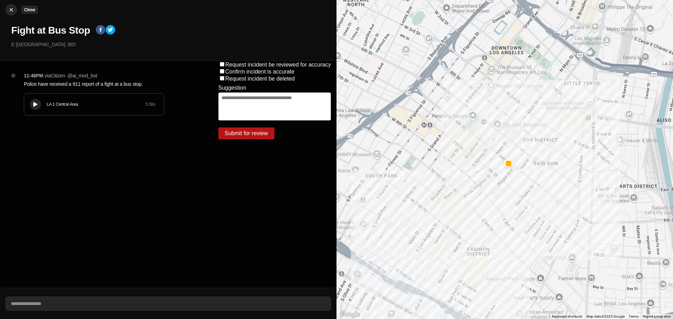
click at [13, 11] on img at bounding box center [11, 9] width 7 height 7
select select "*"
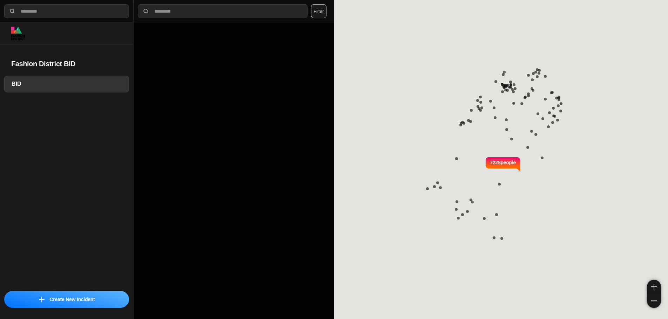
select select "*"
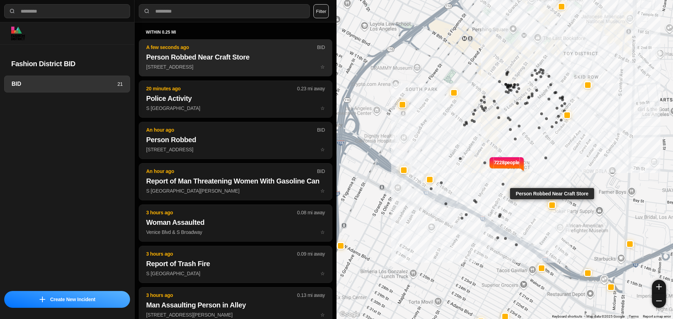
click at [162, 70] on p "935 East 12Th Street ☆" at bounding box center [235, 66] width 179 height 7
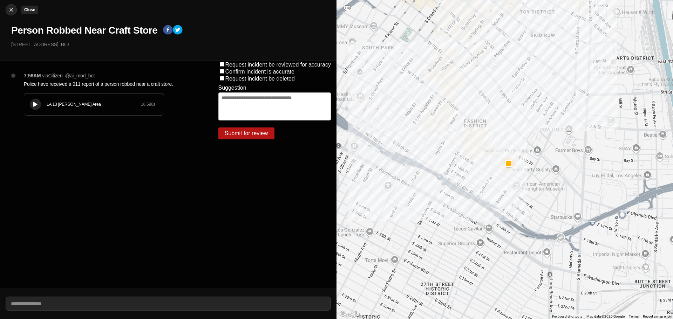
click at [11, 7] on img at bounding box center [11, 9] width 7 height 7
select select "*"
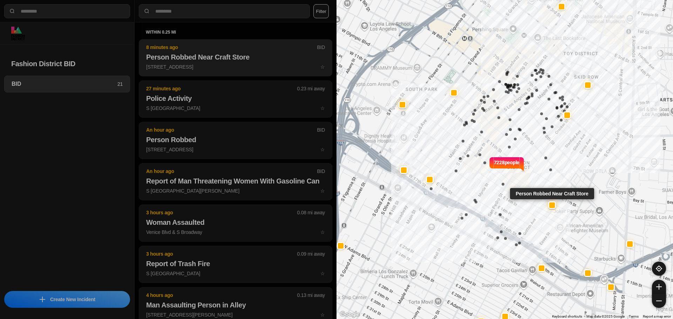
click at [212, 54] on h2 "Person Robbed Near Craft Store" at bounding box center [235, 57] width 179 height 10
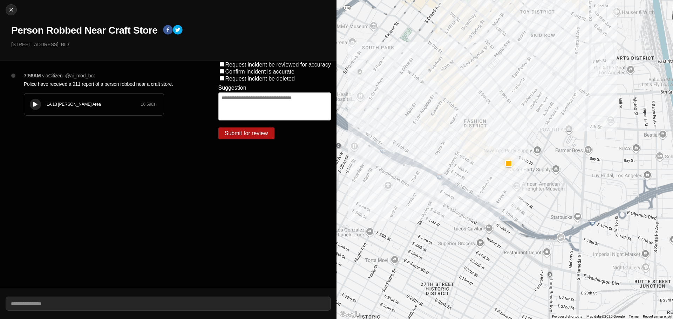
click at [35, 100] on button at bounding box center [35, 104] width 11 height 11
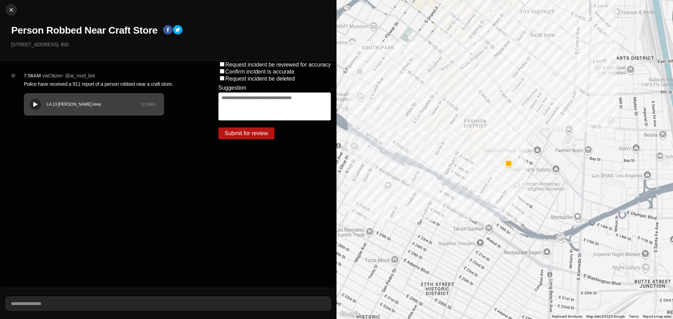
click at [91, 20] on div "Close Person Robbed Near Craft Store 935 East 12Th Street · BID" at bounding box center [168, 30] width 336 height 61
click at [88, 27] on h1 "Person Robbed Near Craft Store" at bounding box center [84, 30] width 146 height 13
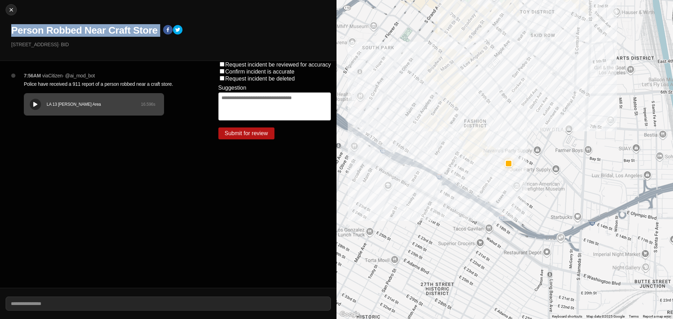
click at [88, 27] on h1 "Person Robbed Near Craft Store" at bounding box center [84, 30] width 146 height 13
copy div "Person Robbed Near Craft Store"
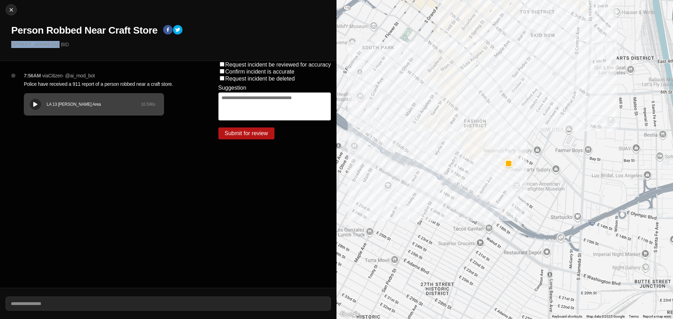
drag, startPoint x: 57, startPoint y: 47, endPoint x: 1, endPoint y: 46, distance: 56.1
click at [1, 46] on div "Close Person Robbed Near Craft Store 935 East 12Th Street · BID" at bounding box center [168, 30] width 336 height 61
copy p "[STREET_ADDRESS]"
click at [75, 84] on p "Police have received a 911 report of a person robbed near a craft store." at bounding box center [107, 84] width 166 height 7
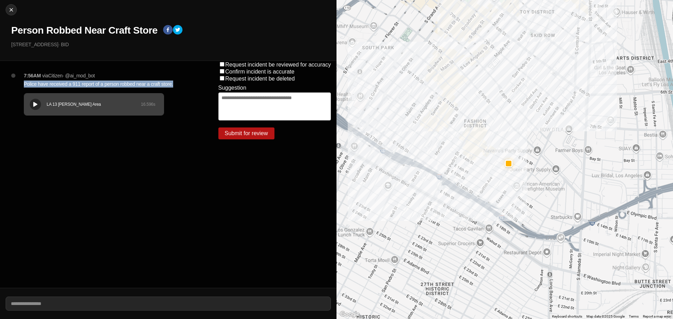
click at [75, 84] on p "Police have received a 911 report of a person robbed near a craft store." at bounding box center [107, 84] width 166 height 7
copy p "Police have received a 911 report of a person robbed near a craft store."
click at [9, 10] on img at bounding box center [11, 9] width 7 height 7
select select "*"
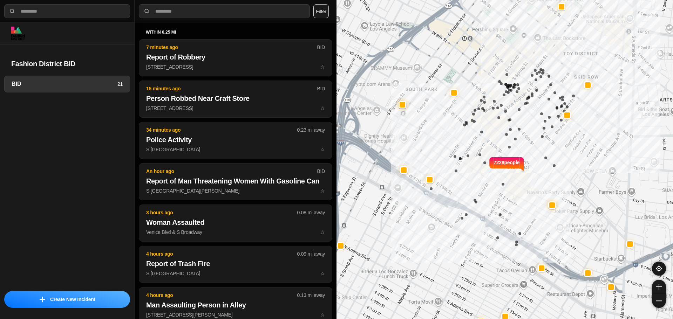
select select "*"
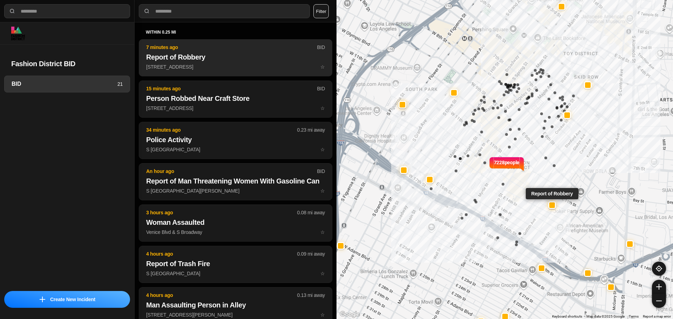
click at [190, 62] on h2 "Report of Robbery" at bounding box center [235, 57] width 179 height 10
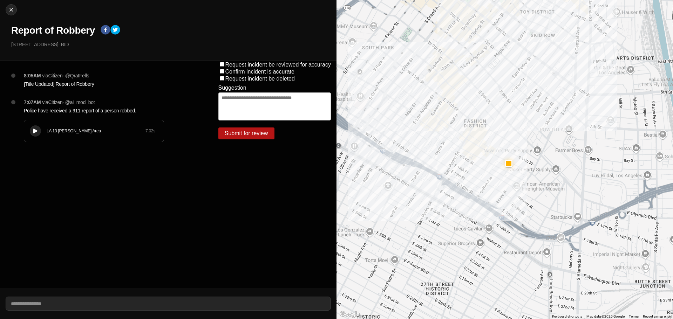
click at [30, 44] on p "935 East 12Th Street · BID" at bounding box center [171, 44] width 320 height 7
click at [39, 131] on div at bounding box center [35, 131] width 7 height 5
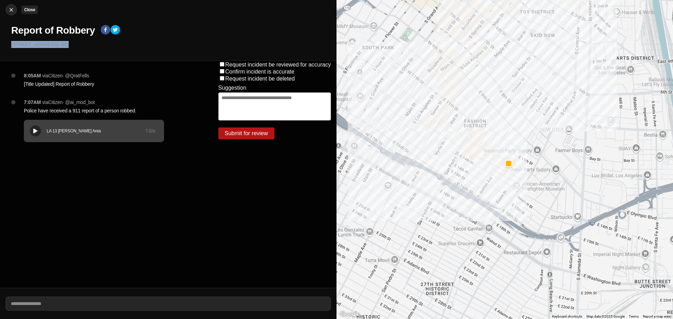
click at [12, 12] on img at bounding box center [11, 9] width 7 height 7
select select "*"
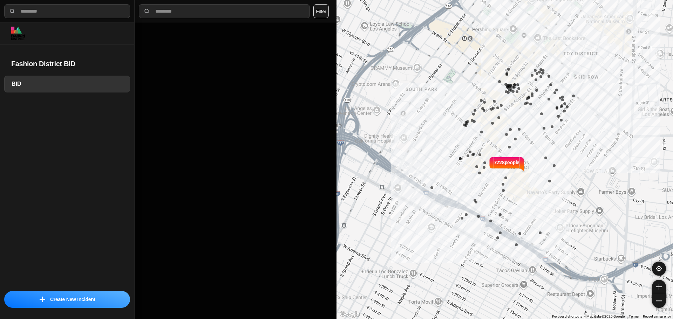
select select "*"
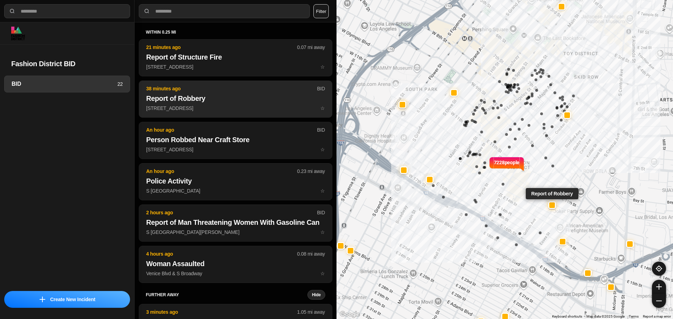
click at [262, 112] on button "38 minutes ago BID Report of Robbery 935 East 12Th Street ☆" at bounding box center [235, 99] width 193 height 37
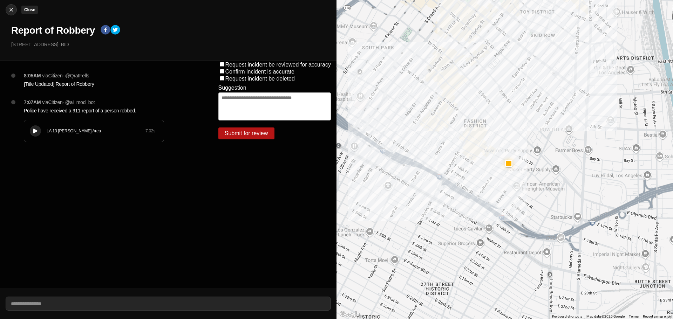
click at [16, 10] on button "Close" at bounding box center [11, 9] width 11 height 11
select select "*"
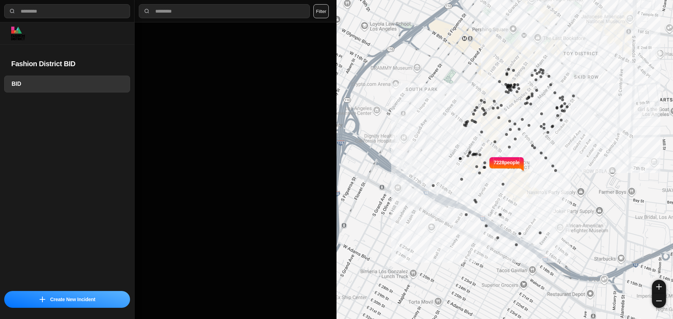
select select "*"
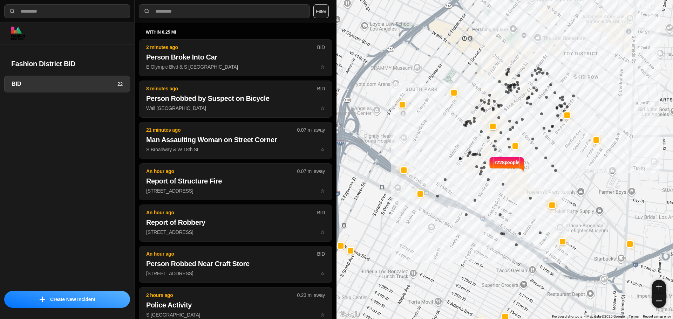
select select "*"
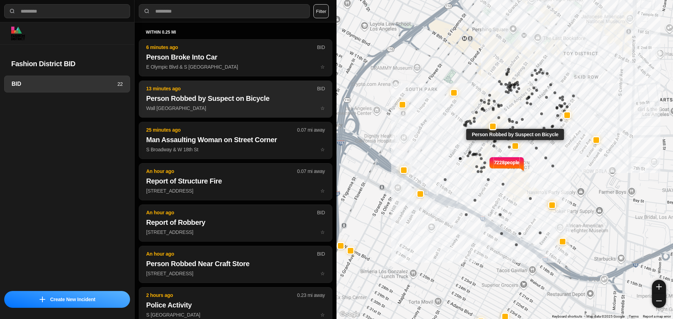
click at [220, 104] on button "13 minutes ago BID Person Robbed by Suspect on Bicycle Wall St & E Olympic Blvd…" at bounding box center [235, 99] width 193 height 37
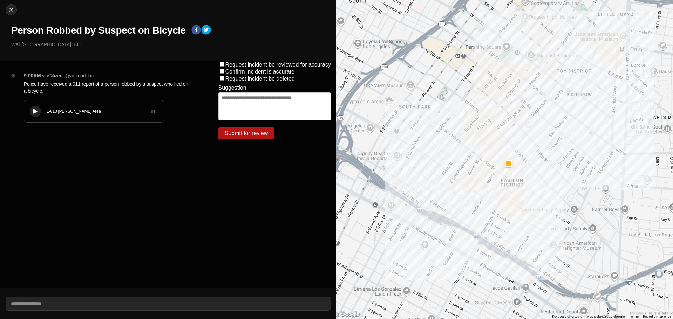
click at [171, 186] on div "9:00AM via Citizen · @ ai_mod_bot Police have received a 911 report of a person…" at bounding box center [106, 174] width 213 height 227
click at [33, 110] on icon at bounding box center [35, 111] width 4 height 5
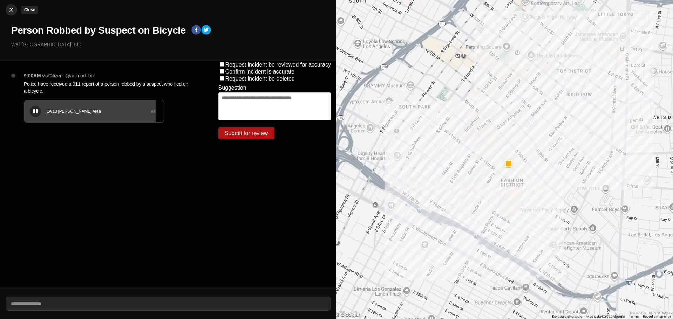
click at [13, 13] on img at bounding box center [11, 9] width 7 height 7
select select "*"
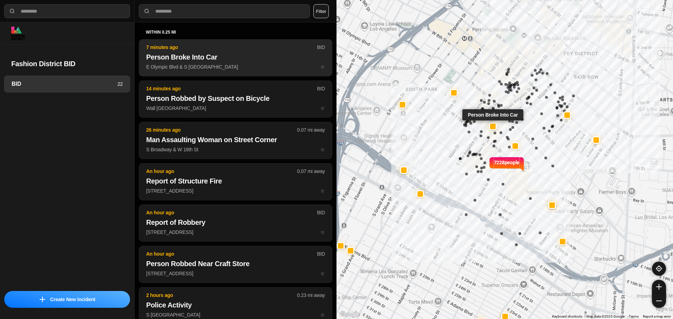
click at [231, 61] on h2 "Person Broke Into Car" at bounding box center [235, 57] width 179 height 10
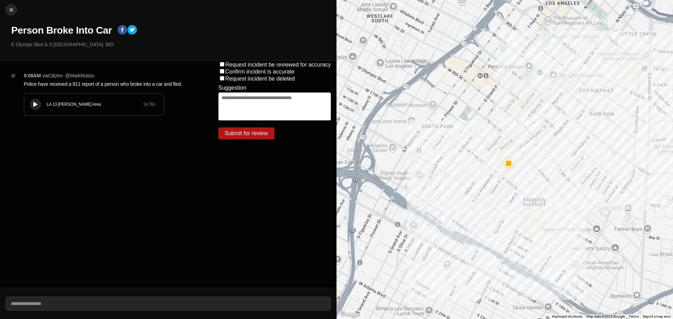
click at [36, 104] on icon at bounding box center [35, 104] width 4 height 5
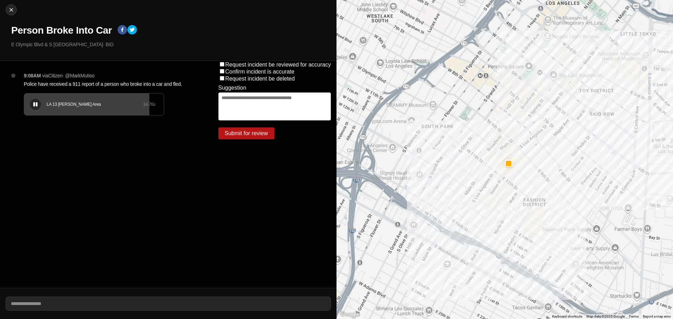
click at [86, 100] on div "LA 13 Newton Area 14.76 s" at bounding box center [93, 105] width 139 height 22
click at [52, 99] on div "LA 13 Newton Area 14.76 s" at bounding box center [93, 105] width 139 height 22
click at [37, 107] on div at bounding box center [35, 104] width 7 height 5
click at [14, 9] on img at bounding box center [11, 9] width 7 height 7
select select "*"
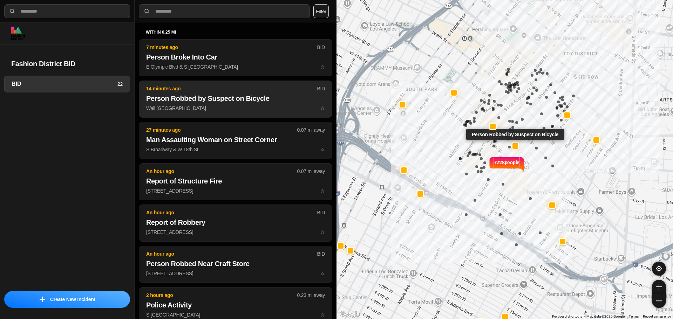
click at [243, 96] on h2 "Person Robbed by Suspect on Bicycle" at bounding box center [235, 99] width 179 height 10
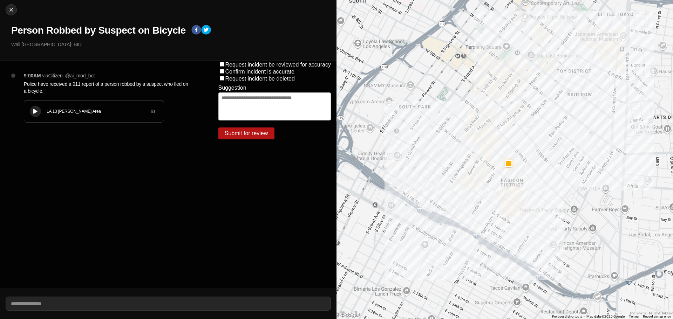
click at [37, 107] on button at bounding box center [35, 111] width 11 height 11
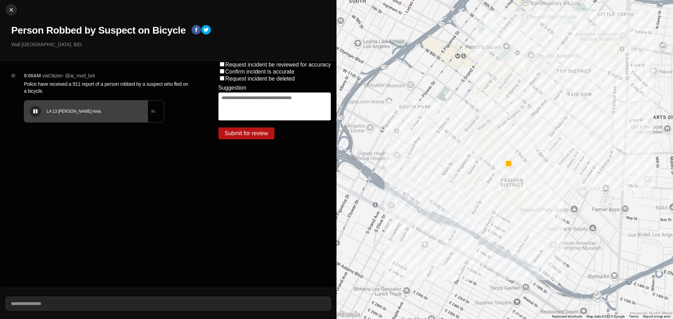
click at [35, 114] on button at bounding box center [35, 111] width 11 height 11
click at [145, 31] on h1 "Person Robbed by Suspect on Bicycle" at bounding box center [98, 30] width 174 height 13
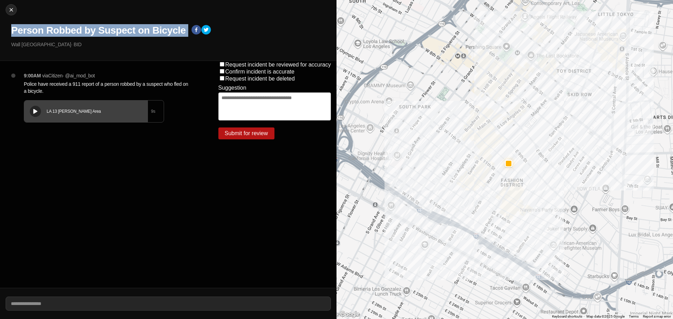
click at [145, 31] on h1 "Person Robbed by Suspect on Bicycle" at bounding box center [98, 30] width 174 height 13
copy div "Person Robbed by Suspect on Bicycle"
drag, startPoint x: 63, startPoint y: 45, endPoint x: 9, endPoint y: 44, distance: 54.3
click at [11, 43] on div "Close Person Robbed by Suspect on Bicycle Wall St & E Olympic Blvd · BID" at bounding box center [168, 30] width 336 height 61
copy p "Wall [GEOGRAPHIC_DATA]"
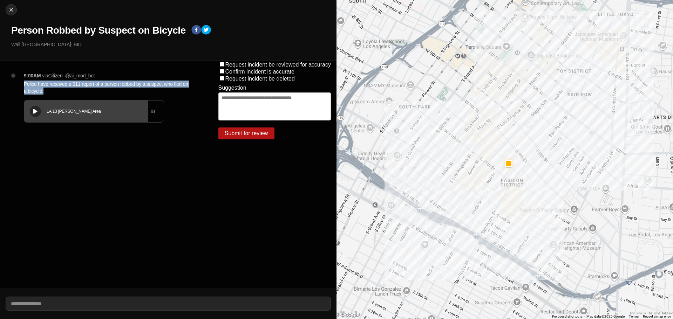
drag, startPoint x: 51, startPoint y: 90, endPoint x: 21, endPoint y: 81, distance: 31.5
click at [21, 81] on div "9:00AM via Citizen · @ ai_mod_bot Police have received a 911 report of a person…" at bounding box center [109, 104] width 183 height 64
copy p "Police have received a 911 report of a person robbed by a suspect who fled on a…"
drag, startPoint x: 663, startPoint y: 176, endPoint x: 8, endPoint y: 6, distance: 676.3
click at [8, 6] on button "Close" at bounding box center [11, 9] width 11 height 11
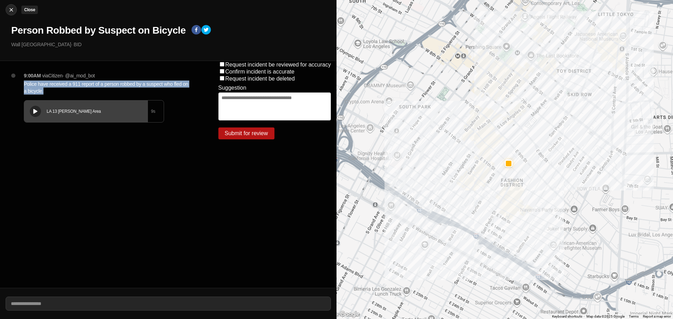
select select "*"
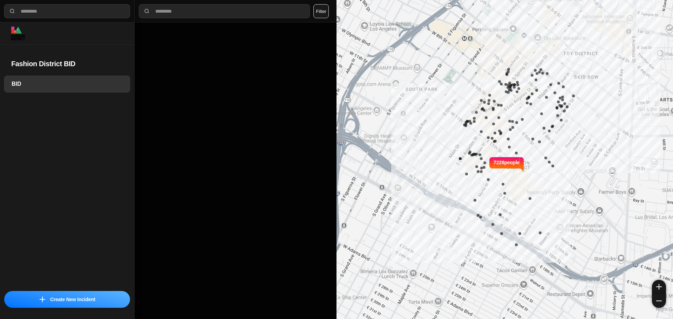
select select "*"
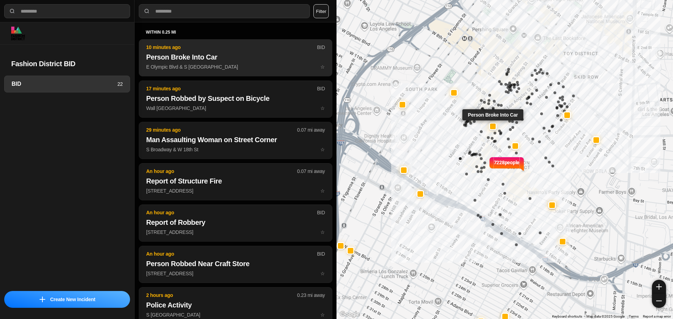
click at [212, 57] on h2 "Person Broke Into Car" at bounding box center [235, 57] width 179 height 10
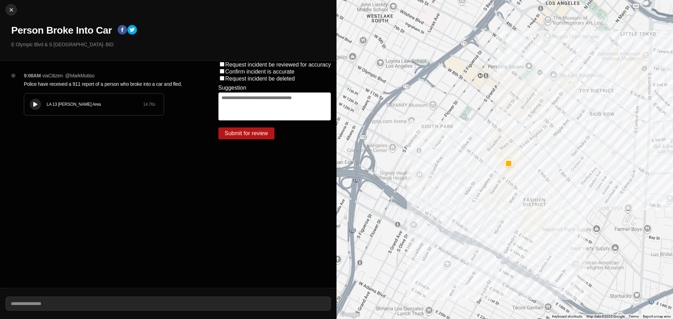
click at [87, 31] on h1 "Person Broke Into Car" at bounding box center [61, 30] width 101 height 13
copy div "Person Broke Into Car"
drag, startPoint x: 85, startPoint y: 47, endPoint x: 7, endPoint y: 46, distance: 77.8
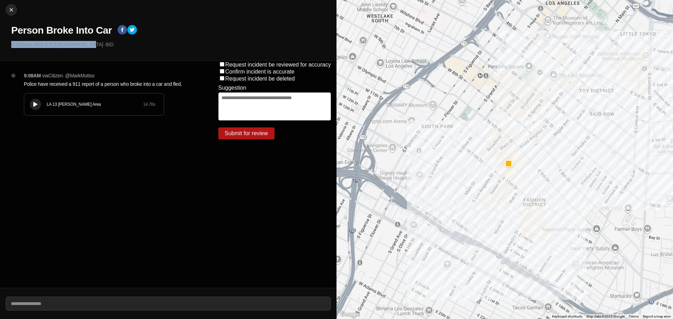
click at [7, 45] on div "Close Person Broke Into Car E Olympic Blvd & S [GEOGRAPHIC_DATA] · BID" at bounding box center [168, 30] width 336 height 61
copy p "E Olympic Blvd & S [GEOGRAPHIC_DATA]"
click at [48, 83] on p "Police have received a 911 report of a person who broke into a car and fled." at bounding box center [107, 84] width 166 height 7
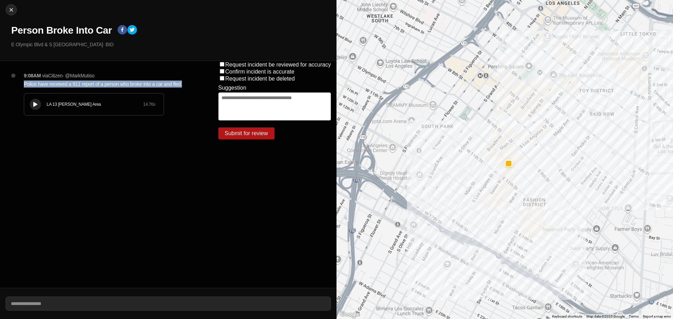
click at [48, 83] on p "Police have received a 911 report of a person who broke into a car and fled." at bounding box center [107, 84] width 166 height 7
copy p "Police have received a 911 report of a person who broke into a car and fled."
click at [9, 11] on img at bounding box center [11, 9] width 7 height 7
select select "*"
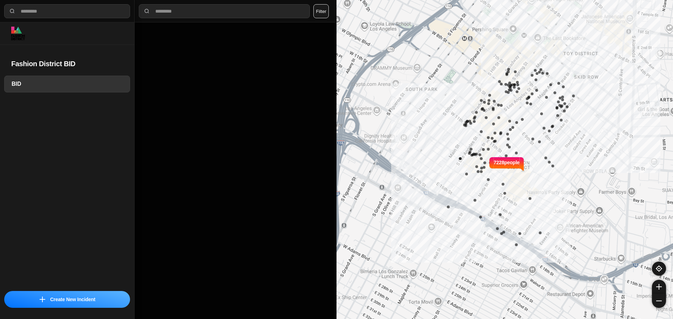
select select "*"
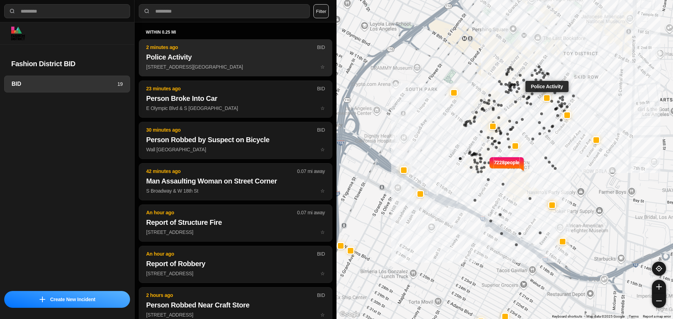
click at [230, 67] on p "E 7th St & Maple Ave ☆" at bounding box center [235, 66] width 179 height 7
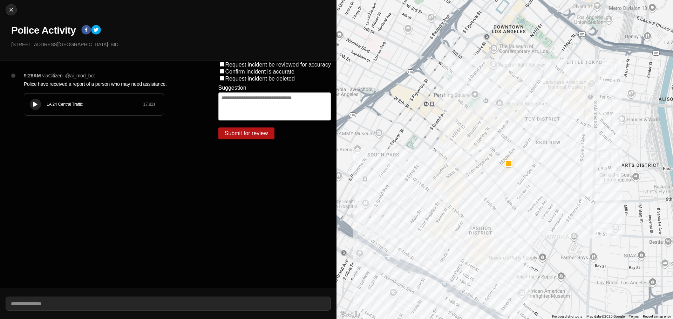
click at [36, 111] on div "LA 24 Central Traffic 17.82 s" at bounding box center [93, 105] width 139 height 22
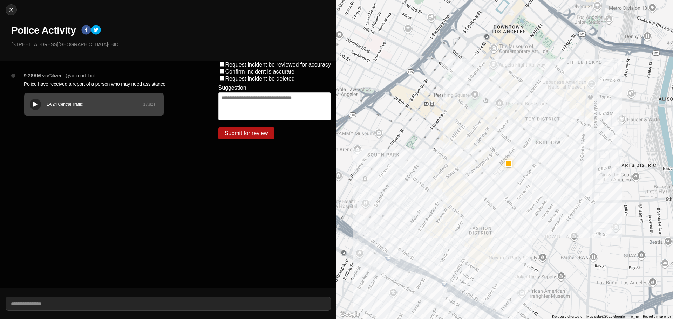
click at [25, 31] on h1 "Police Activity" at bounding box center [43, 30] width 64 height 13
copy div "Police Activity"
drag, startPoint x: 56, startPoint y: 46, endPoint x: 0, endPoint y: 44, distance: 55.4
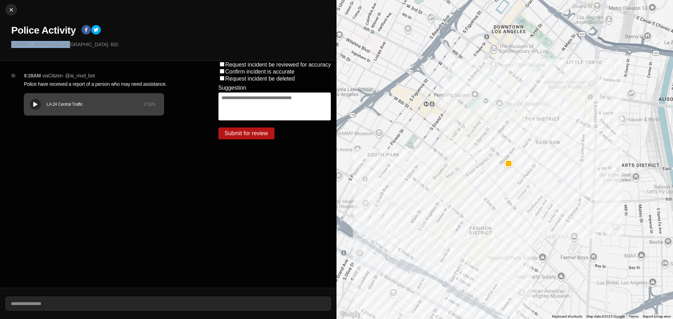
click at [0, 44] on div "Close Police Activity E 7th St & Maple Ave · BID" at bounding box center [168, 30] width 336 height 61
copy p "[STREET_ADDRESS][GEOGRAPHIC_DATA]"
click at [63, 85] on p "Police have received a report of a person who may need assistance." at bounding box center [107, 84] width 166 height 7
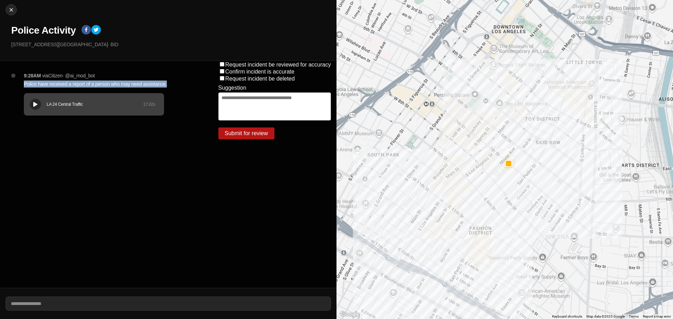
click at [63, 85] on p "Police have received a report of a person who may need assistance." at bounding box center [107, 84] width 166 height 7
copy p "Police have received a report of a person who may need assistance."
click at [9, 11] on img at bounding box center [11, 9] width 7 height 7
select select "*"
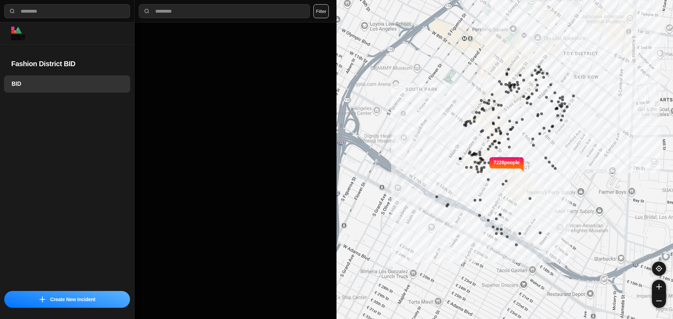
select select "*"
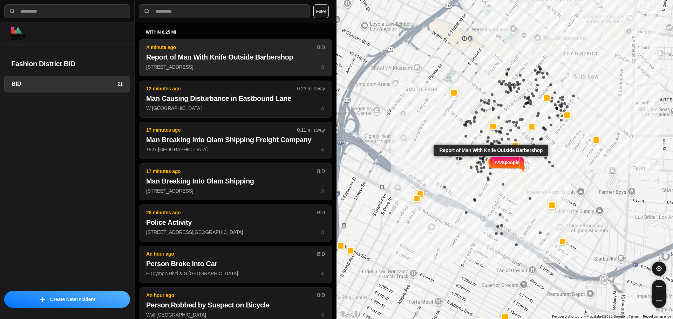
click at [206, 63] on p "[STREET_ADDRESS] ☆" at bounding box center [235, 66] width 179 height 7
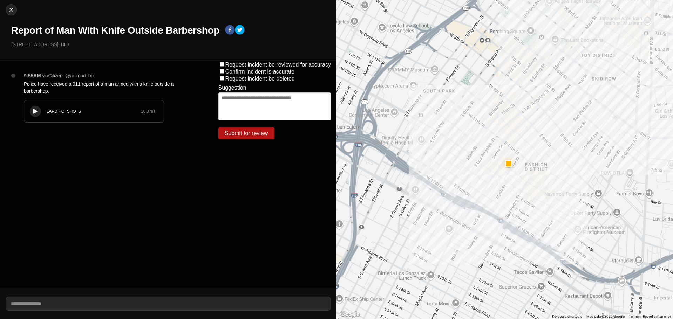
click at [31, 110] on button at bounding box center [35, 111] width 11 height 11
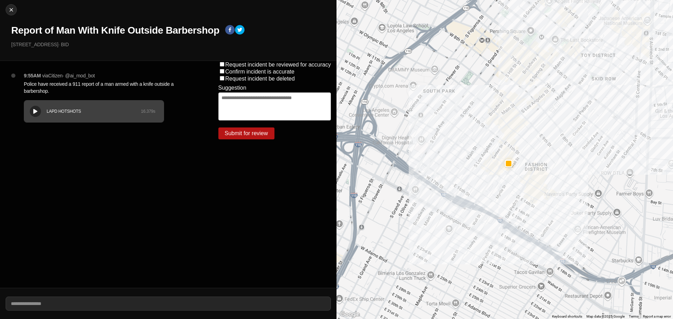
click at [36, 111] on icon at bounding box center [35, 111] width 4 height 5
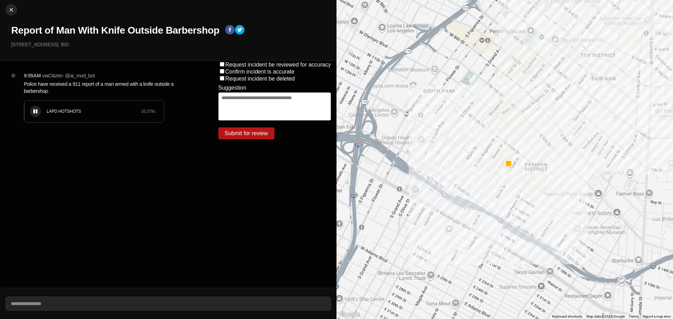
click at [41, 108] on div "LAPD HOTSHOTS 16.379 s" at bounding box center [93, 112] width 139 height 22
click at [60, 108] on div "LAPD HOTSHOTS 16.379 s" at bounding box center [93, 112] width 139 height 22
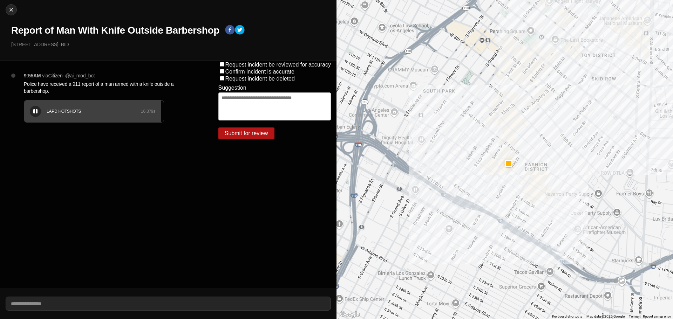
click at [37, 112] on div at bounding box center [35, 111] width 7 height 5
click at [78, 108] on div "LAPD HOTSHOTS 16.379 s" at bounding box center [93, 112] width 139 height 22
click at [34, 112] on icon at bounding box center [35, 111] width 4 height 5
drag, startPoint x: 52, startPoint y: 111, endPoint x: 69, endPoint y: 110, distance: 17.2
click at [53, 111] on div "LAPD HOTSHOTS" at bounding box center [94, 112] width 94 height 6
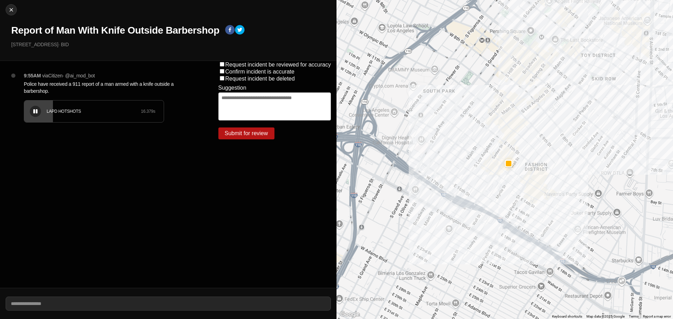
click at [73, 109] on div "LAPD HOTSHOTS" at bounding box center [94, 112] width 94 height 6
click at [35, 113] on icon at bounding box center [35, 111] width 4 height 5
click at [105, 110] on div "LAPD HOTSHOTS" at bounding box center [94, 112] width 94 height 6
click at [38, 111] on div at bounding box center [35, 111] width 7 height 5
click at [132, 27] on h1 "Report of Man With Knife Outside Barbershop" at bounding box center [115, 30] width 208 height 13
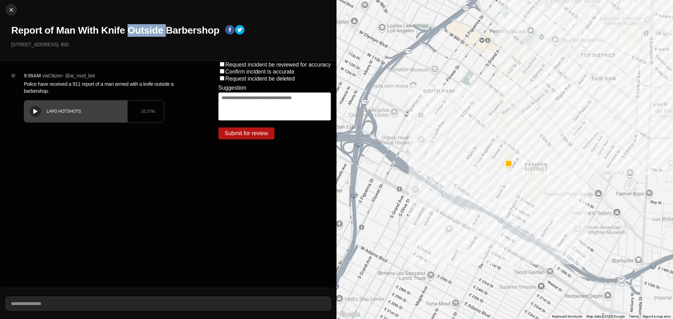
click at [132, 27] on h1 "Report of Man With Knife Outside Barbershop" at bounding box center [115, 30] width 208 height 13
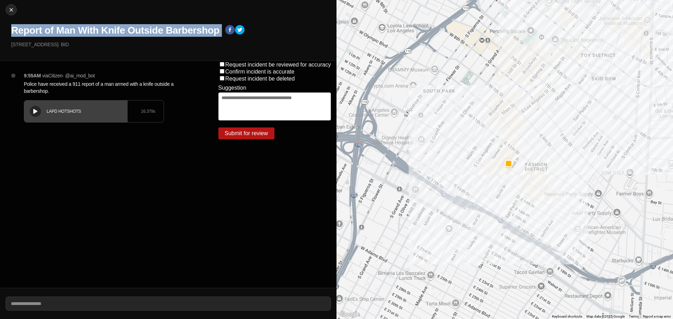
click at [132, 27] on h1 "Report of Man With Knife Outside Barbershop" at bounding box center [115, 30] width 208 height 13
copy div "Report of Man With Knife Outside Barbershop"
drag, startPoint x: 67, startPoint y: 46, endPoint x: 9, endPoint y: 48, distance: 57.5
click at [9, 48] on div "Close Report of Man With Knife Outside Barbershop 1149 South Maple Avenue · BID" at bounding box center [168, 30] width 336 height 61
copy p "[STREET_ADDRESS]"
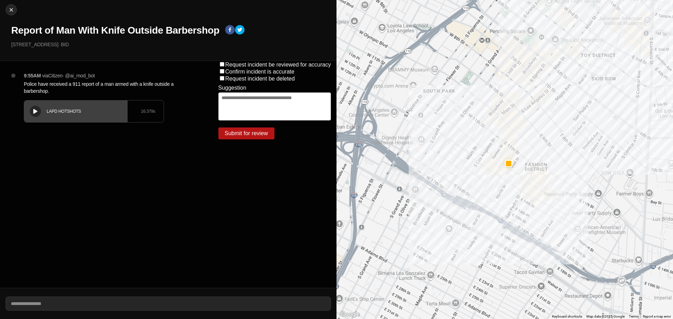
click at [31, 88] on p "Police have received a 911 report of a man armed with a knife outside a barbers…" at bounding box center [107, 88] width 166 height 14
copy p "Police have received a 911 report of a man armed with a knife outside a barbers…"
click at [9, 12] on img at bounding box center [11, 9] width 7 height 7
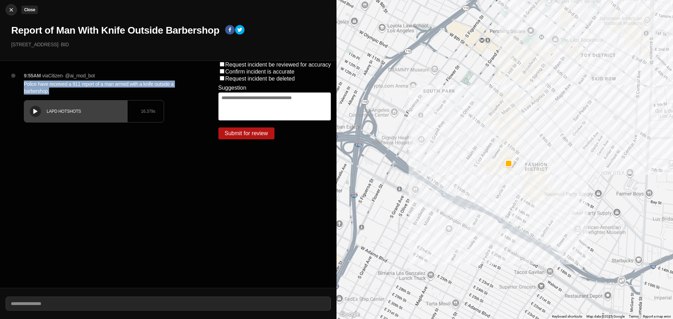
select select "*"
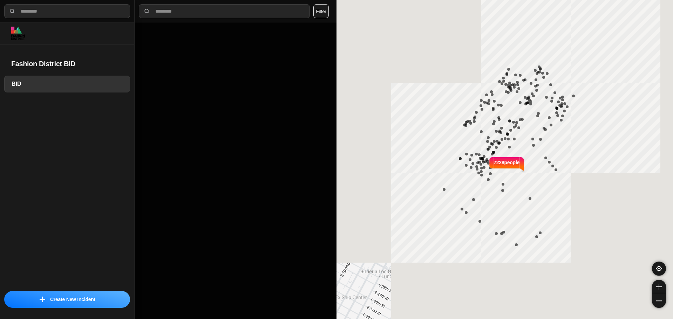
select select "*"
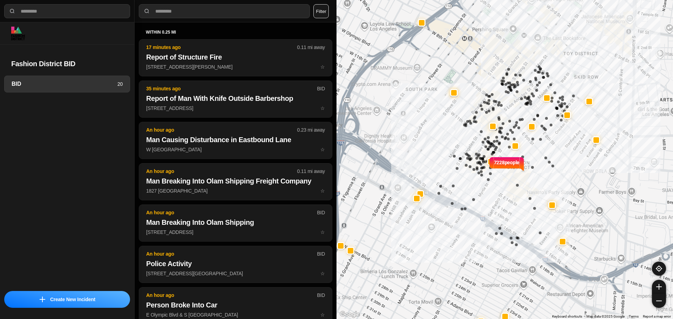
select select "*"
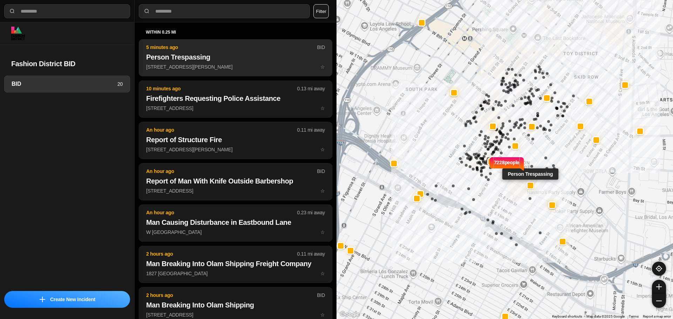
click at [267, 58] on h2 "Person Trespassing" at bounding box center [235, 57] width 179 height 10
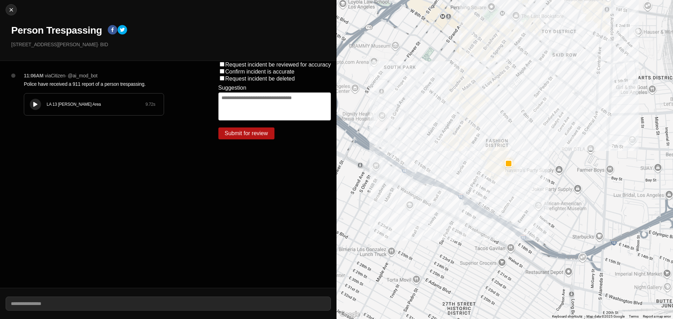
click at [41, 105] on button at bounding box center [35, 104] width 11 height 11
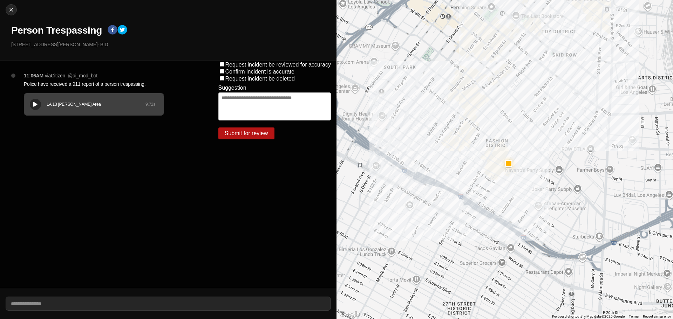
click at [87, 29] on h1 "Person Trespassing" at bounding box center [56, 30] width 91 height 13
click at [87, 28] on h1 "Person Trespassing" at bounding box center [56, 30] width 91 height 13
copy div "Person Trespassing"
drag, startPoint x: 68, startPoint y: 46, endPoint x: 0, endPoint y: 47, distance: 68.0
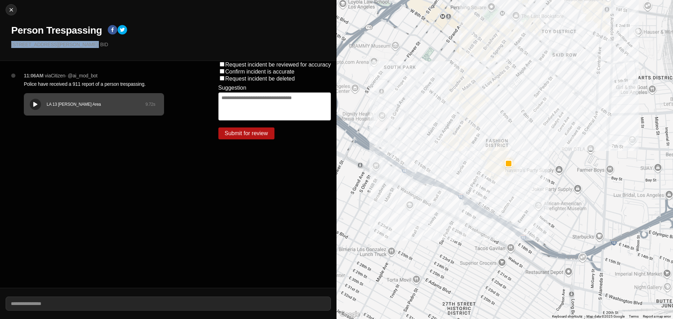
click at [0, 47] on div "Close Person Trespassing 1144 South Crocker Street · BID" at bounding box center [168, 30] width 336 height 61
copy p "[STREET_ADDRESS][PERSON_NAME]"
click at [116, 85] on p "Police have received a 911 report of a person trespassing." at bounding box center [107, 84] width 166 height 7
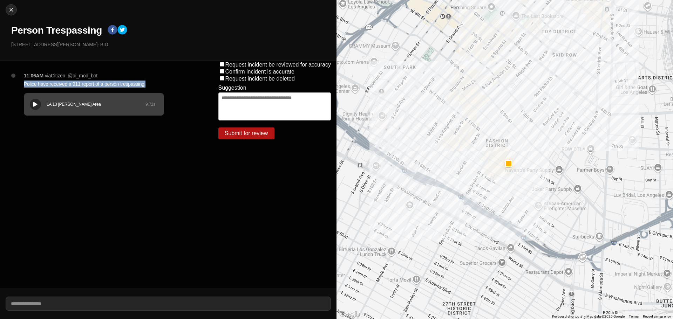
click at [116, 85] on p "Police have received a 911 report of a person trespassing." at bounding box center [107, 84] width 166 height 7
copy p "Police have received a 911 report of a person trespassing."
click at [5, 12] on div "Close Person Trespassing 1144 South Crocker Street · BID" at bounding box center [168, 30] width 336 height 61
click at [8, 10] on img at bounding box center [11, 9] width 7 height 7
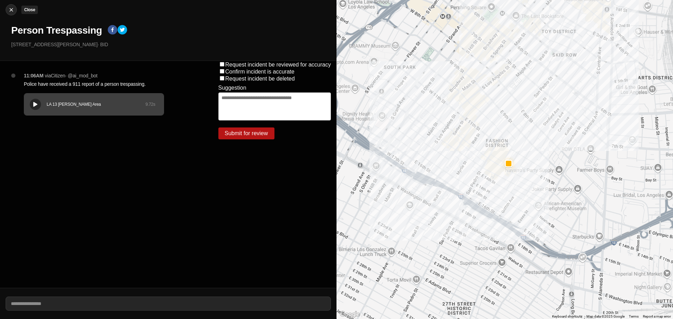
select select "*"
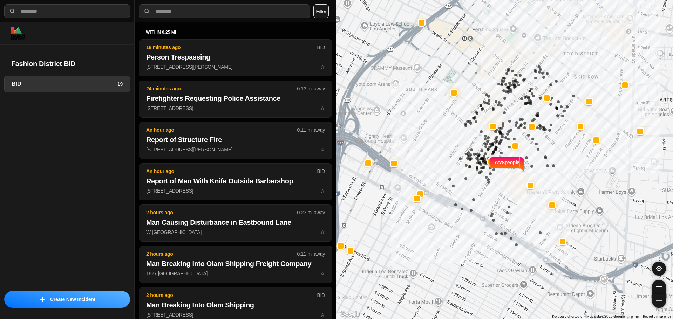
select select "*"
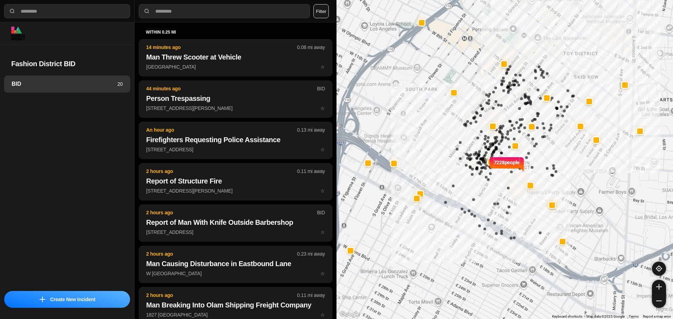
select select "*"
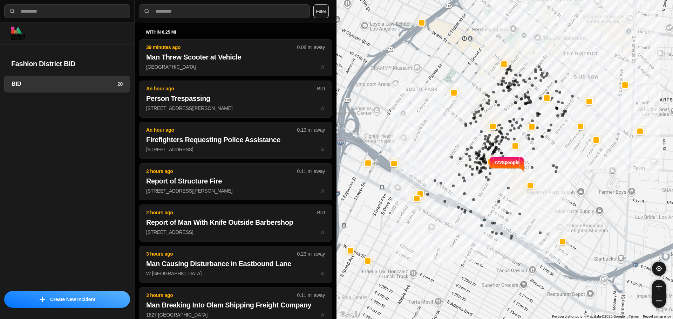
select select "*"
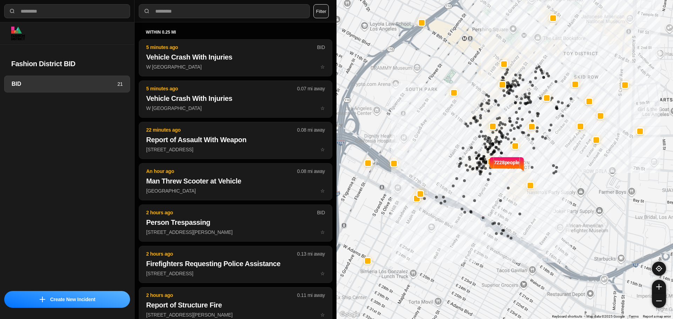
select select "*"
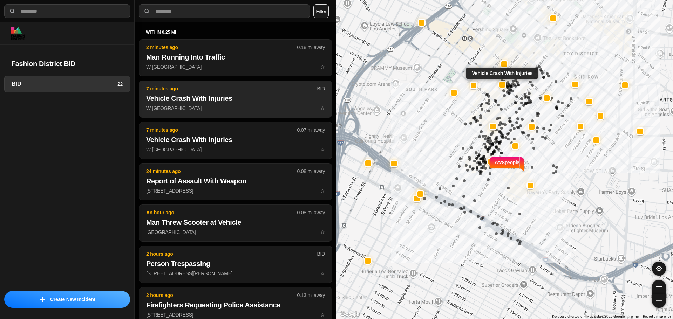
click at [242, 93] on button "7 minutes ago BID Vehicle Crash With Injuries W 8th St & S Broadway ☆" at bounding box center [235, 99] width 193 height 37
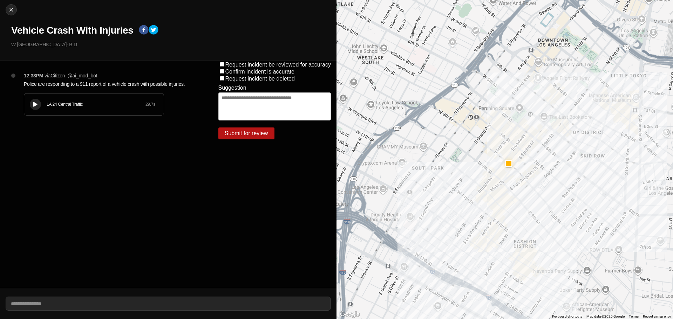
click at [45, 102] on div "LA 24 Central Traffic 29.7 s" at bounding box center [93, 105] width 139 height 22
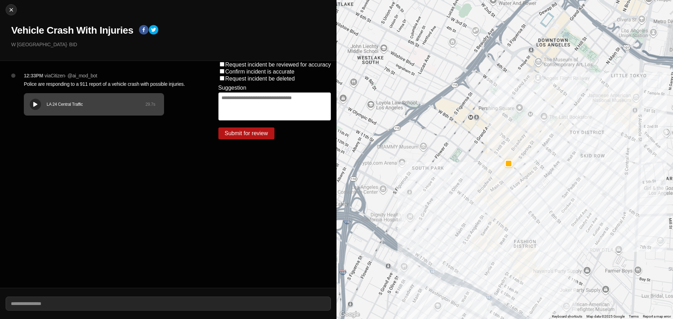
click at [55, 95] on div "LA 24 Central Traffic 29.7 s" at bounding box center [93, 105] width 139 height 22
click at [11, 12] on img at bounding box center [11, 9] width 7 height 7
select select "*"
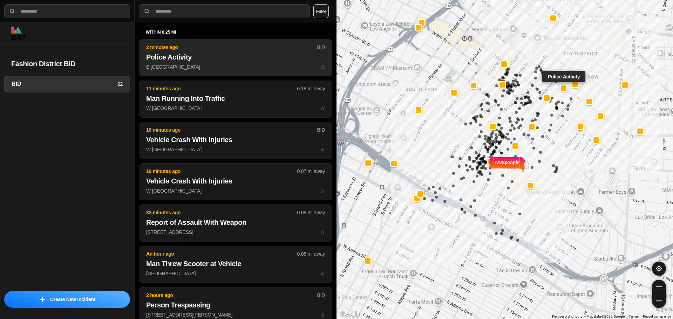
click at [225, 62] on button "2 minutes ago BID Police Activity E 6th St & Wall St ☆" at bounding box center [235, 57] width 193 height 37
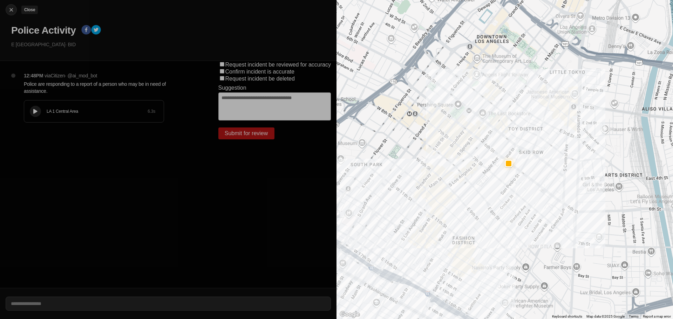
click at [14, 9] on img at bounding box center [11, 9] width 7 height 7
select select "*"
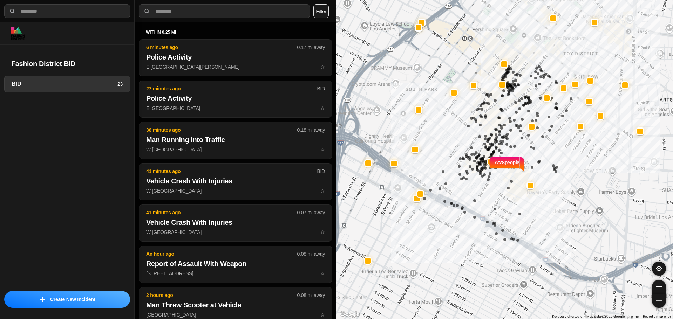
select select "*"
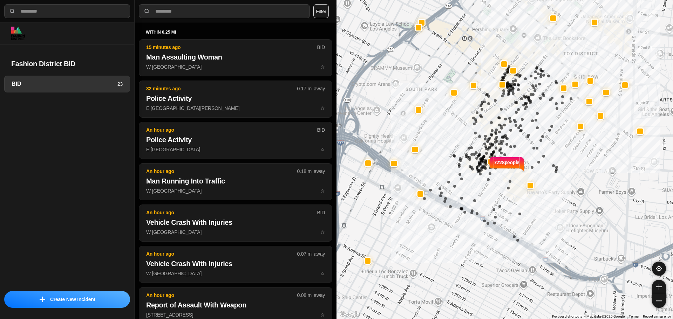
select select "*"
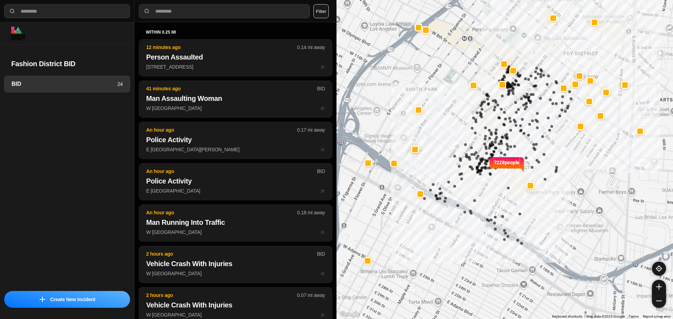
select select "*"
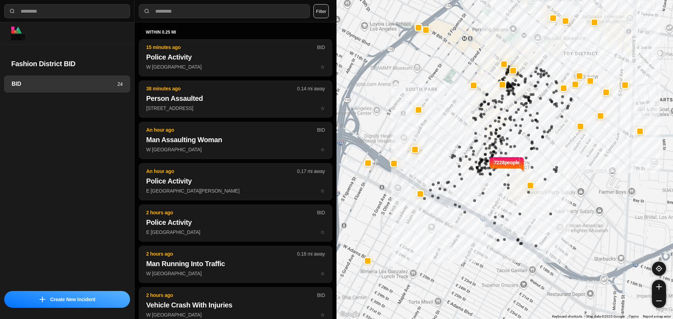
select select "*"
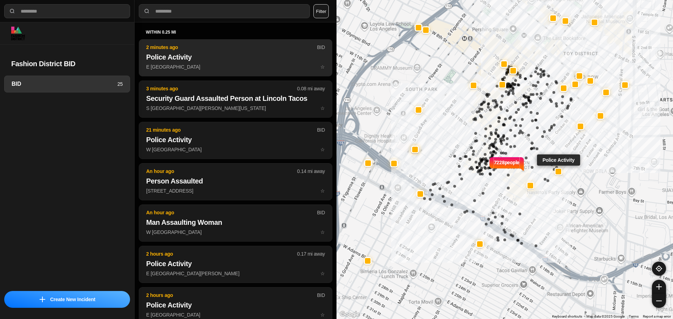
click at [279, 55] on h2 "Police Activity" at bounding box center [235, 57] width 179 height 10
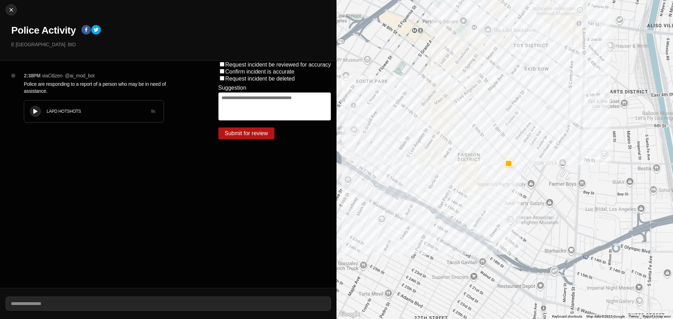
click at [33, 111] on div at bounding box center [35, 111] width 7 height 5
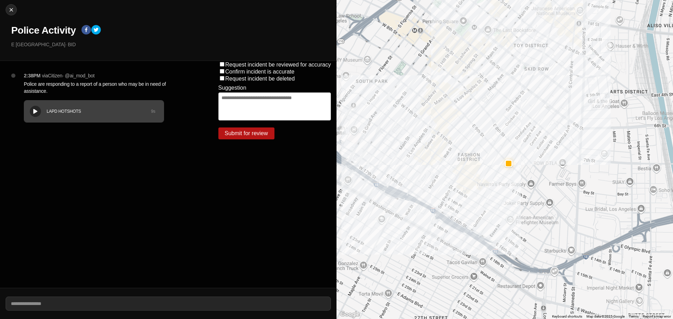
click at [51, 31] on h1 "Police Activity" at bounding box center [43, 30] width 64 height 13
copy div "Police Activity"
drag, startPoint x: 60, startPoint y: 44, endPoint x: 0, endPoint y: 48, distance: 60.4
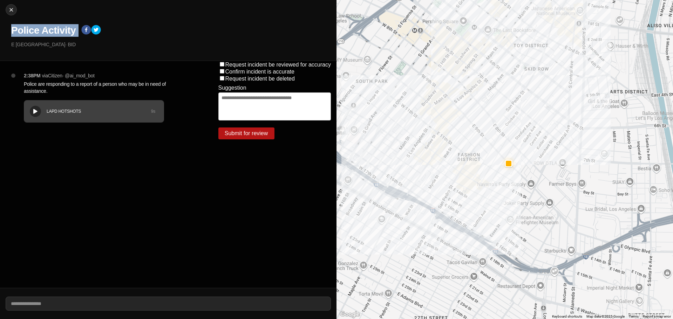
click at [0, 48] on div "Close Police Activity E [GEOGRAPHIC_DATA] · BID" at bounding box center [168, 30] width 336 height 61
copy p "E [GEOGRAPHIC_DATA]"
click at [51, 85] on p "Police are responding to a report of a person who may be in need of assistance." at bounding box center [107, 88] width 166 height 14
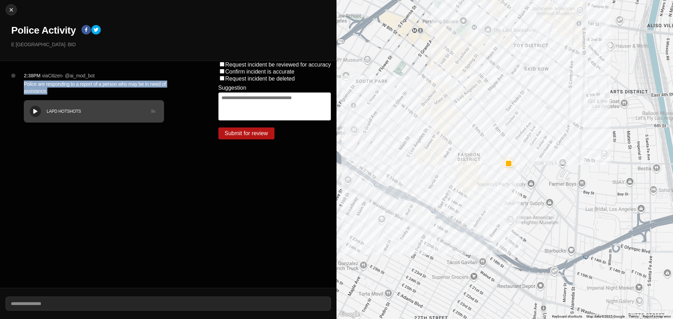
click at [51, 85] on p "Police are responding to a report of a person who may be in need of assistance." at bounding box center [107, 88] width 166 height 14
copy p "Police are responding to a report of a person who may be in need of assistance."
click at [11, 12] on img at bounding box center [11, 9] width 7 height 7
select select "*"
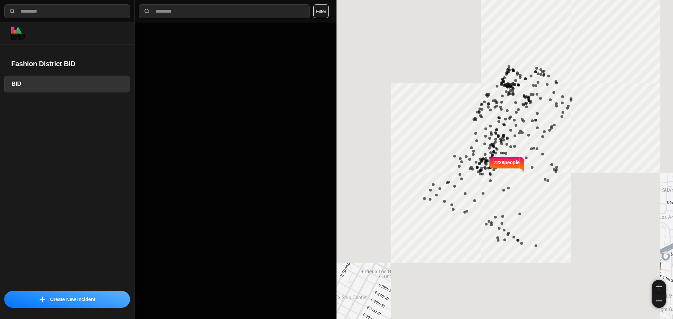
select select "*"
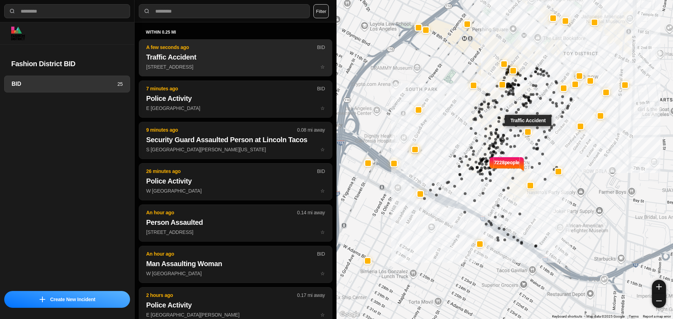
click at [163, 59] on h2 "Traffic Accident" at bounding box center [235, 57] width 179 height 10
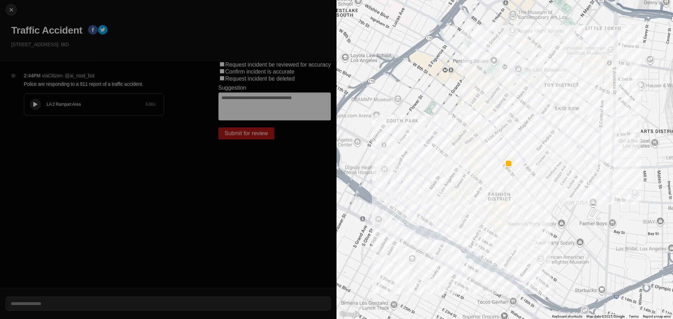
click at [38, 105] on div at bounding box center [35, 104] width 7 height 5
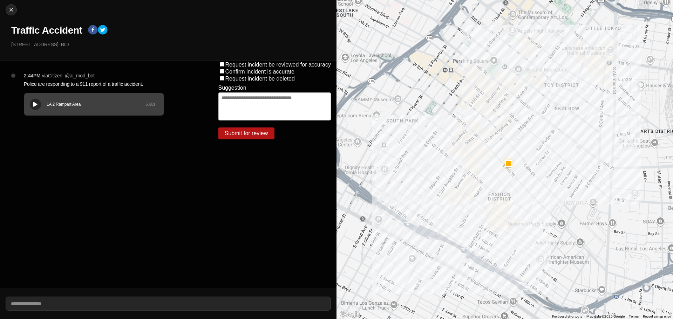
click at [52, 28] on h1 "Traffic Accident" at bounding box center [46, 30] width 71 height 13
copy div "Traffic Accident"
drag, startPoint x: 58, startPoint y: 46, endPoint x: 0, endPoint y: 53, distance: 58.2
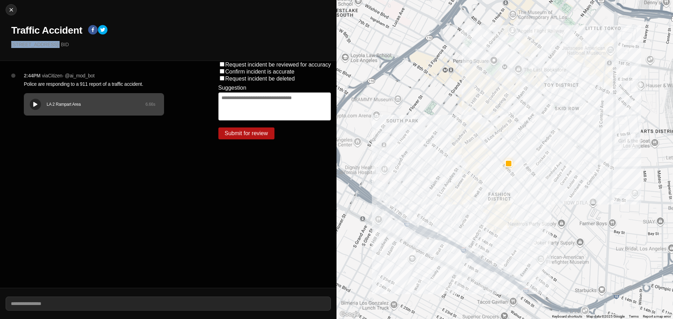
click at [0, 53] on div "Close Traffic Accident 850 South Wall Street · BID" at bounding box center [168, 30] width 336 height 61
copy p "[STREET_ADDRESS]"
click at [78, 83] on p "Police are responding to a 911 report of a traffic accident." at bounding box center [107, 84] width 166 height 7
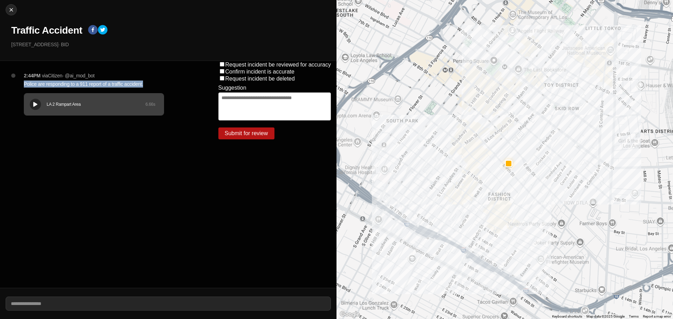
copy p "Police are responding to a 911 report of a traffic accident."
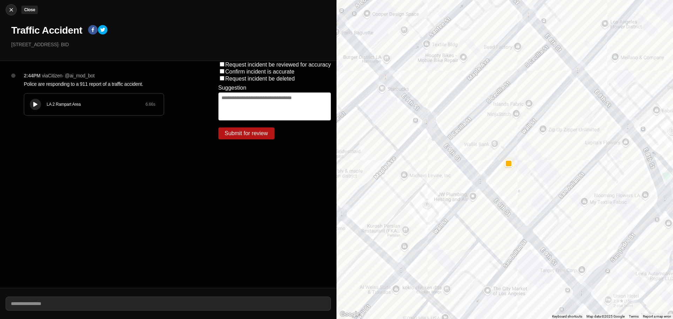
click at [11, 8] on img at bounding box center [11, 9] width 7 height 7
select select "*"
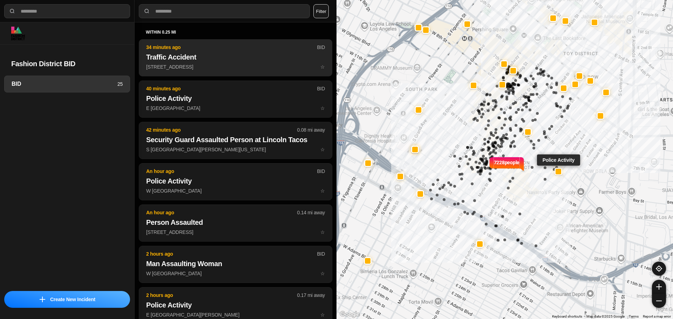
click at [213, 73] on button "34 minutes ago BID Traffic Accident 850 South Wall Street ☆" at bounding box center [235, 57] width 193 height 37
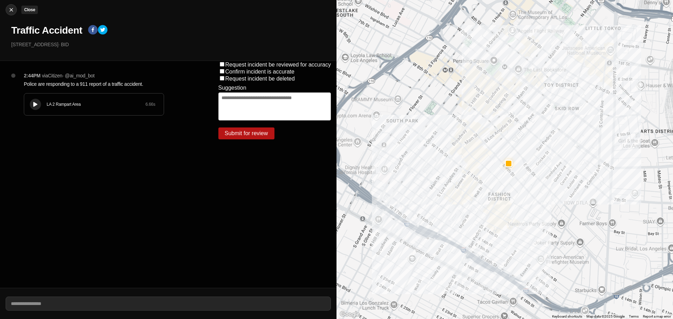
click at [11, 7] on img at bounding box center [11, 9] width 7 height 7
select select "*"
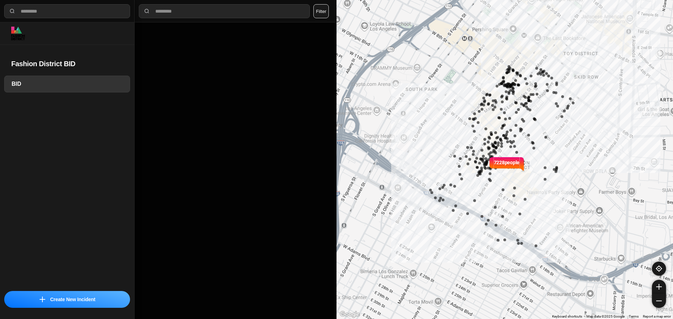
select select "*"
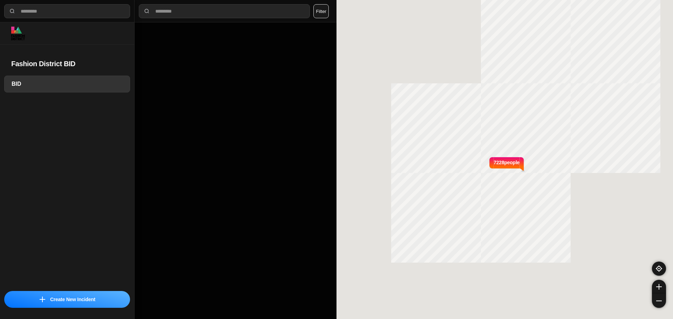
select select "*"
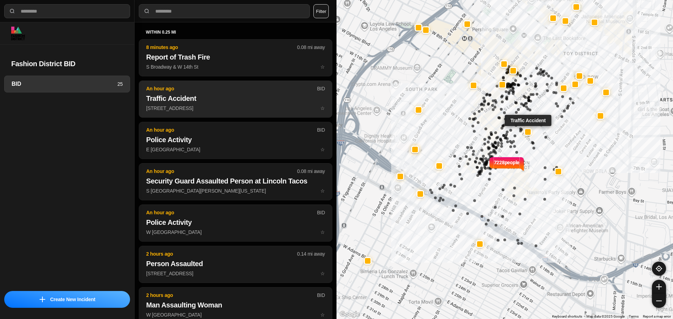
click at [242, 114] on button "An hour ago BID Traffic Accident 850 South Wall Street ☆" at bounding box center [235, 99] width 193 height 37
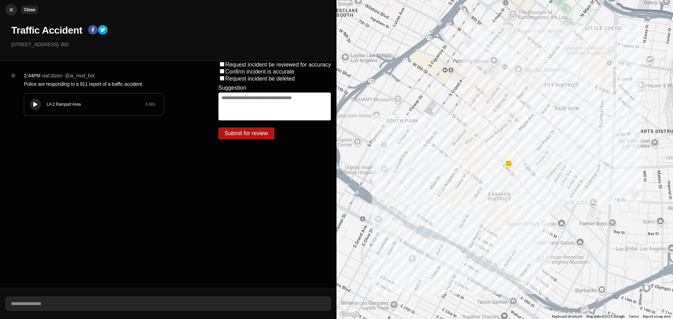
click at [13, 12] on img at bounding box center [11, 9] width 7 height 7
select select "*"
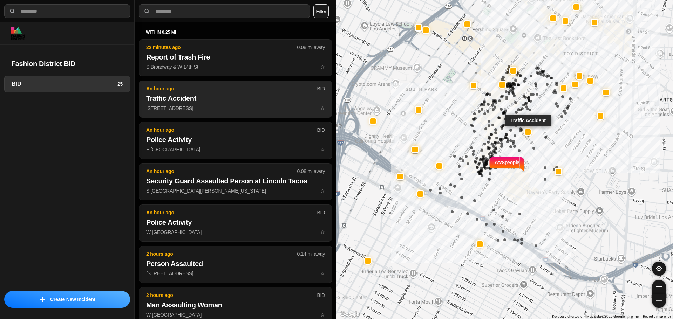
click at [205, 84] on button "An hour ago BID Traffic Accident 850 South Wall Street ☆" at bounding box center [235, 99] width 193 height 37
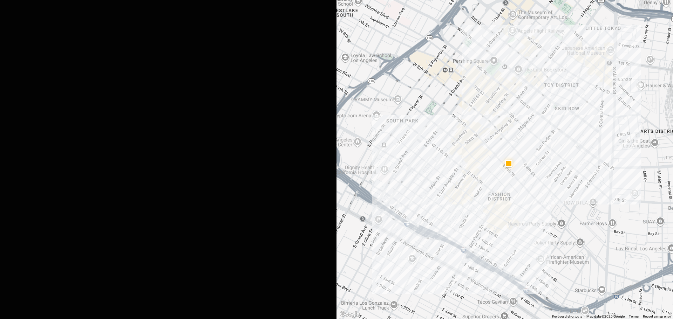
click at [12, 13] on img at bounding box center [11, 9] width 7 height 7
select select "*"
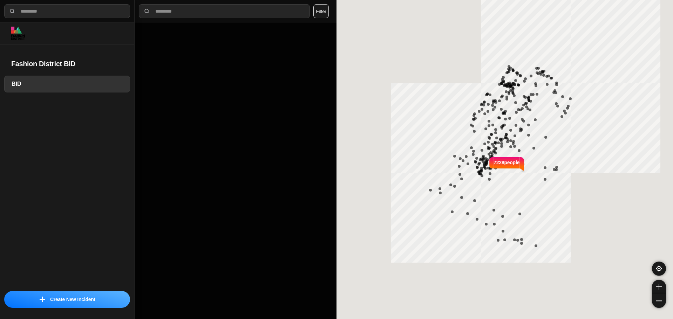
select select "*"
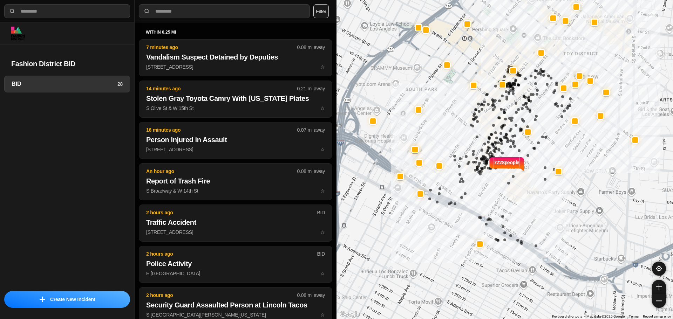
select select "*"
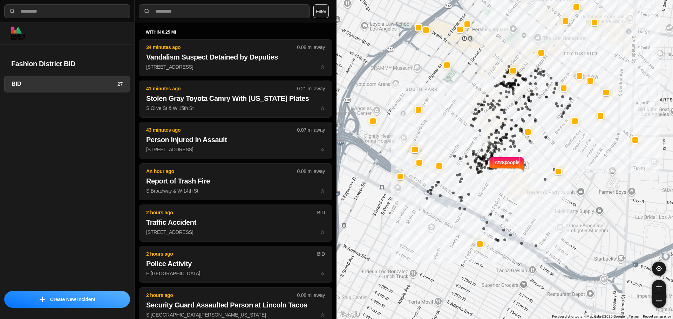
select select "*"
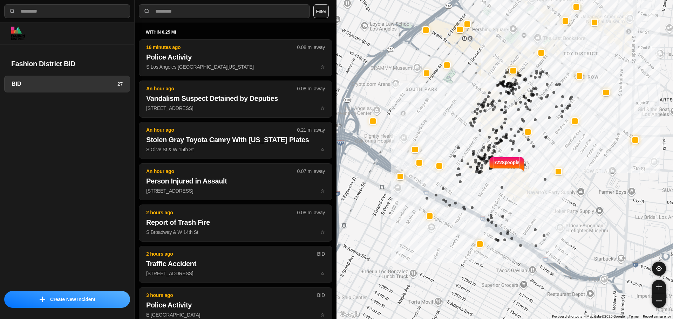
select select "*"
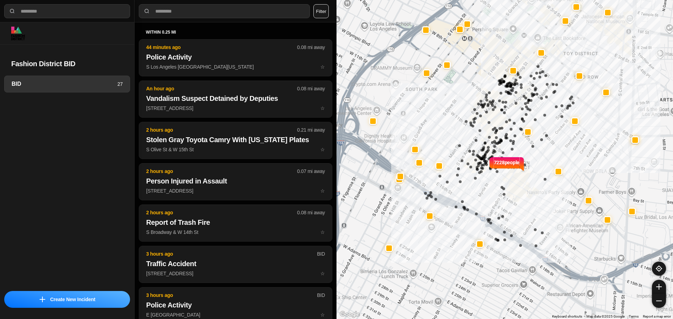
select select "*"
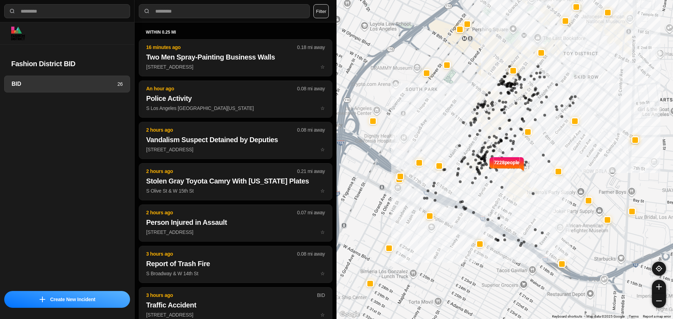
select select "*"
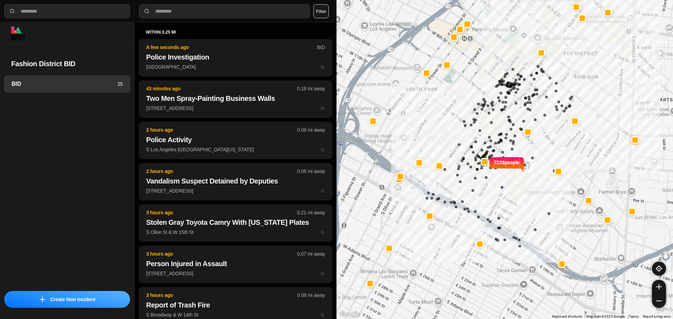
select select "*"
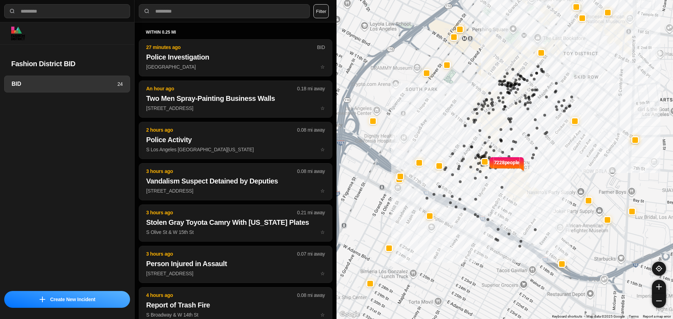
select select "*"
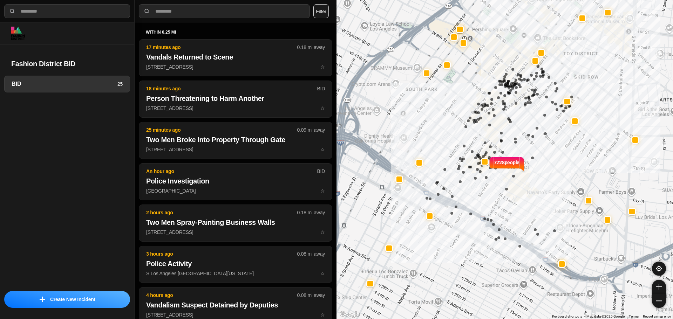
select select "*"
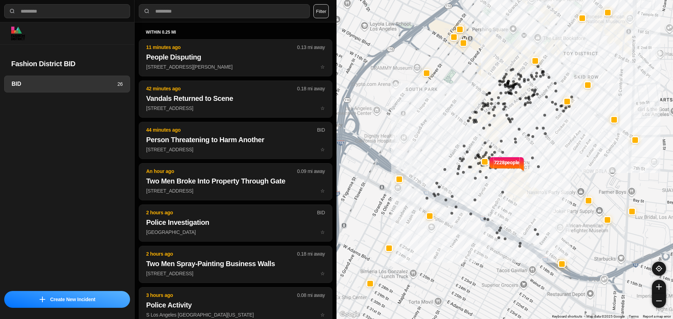
select select "*"
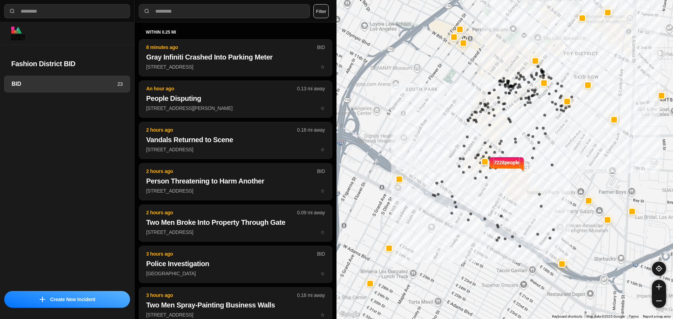
select select "*"
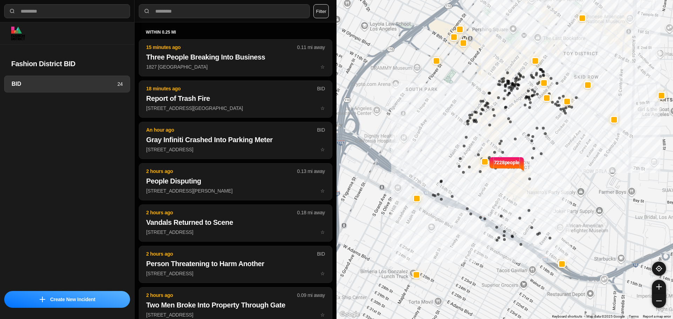
select select "*"
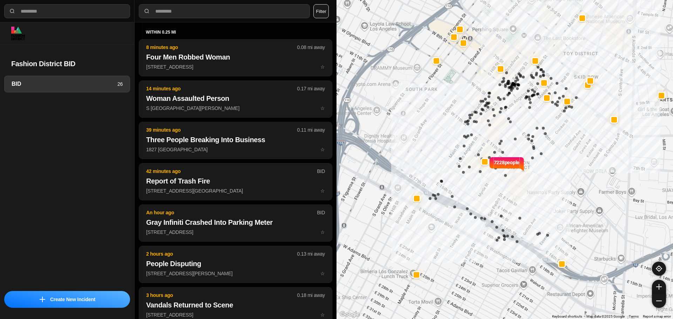
select select "*"
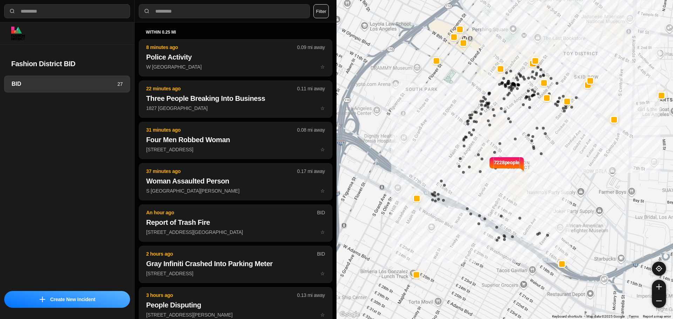
select select "*"
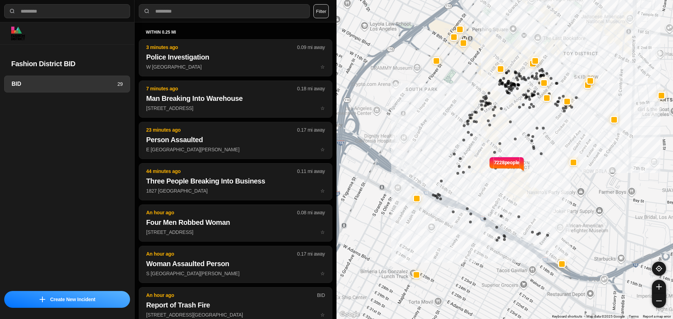
select select "*"
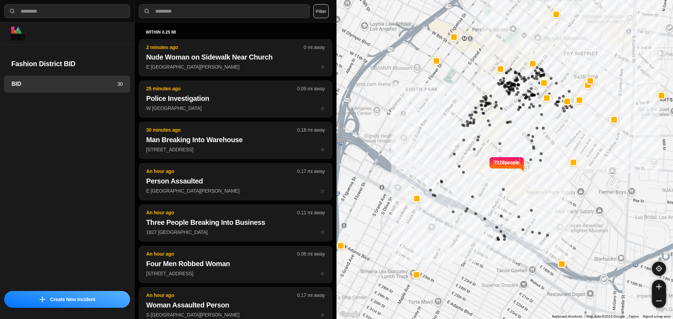
select select "*"
